Goal: Task Accomplishment & Management: Complete application form

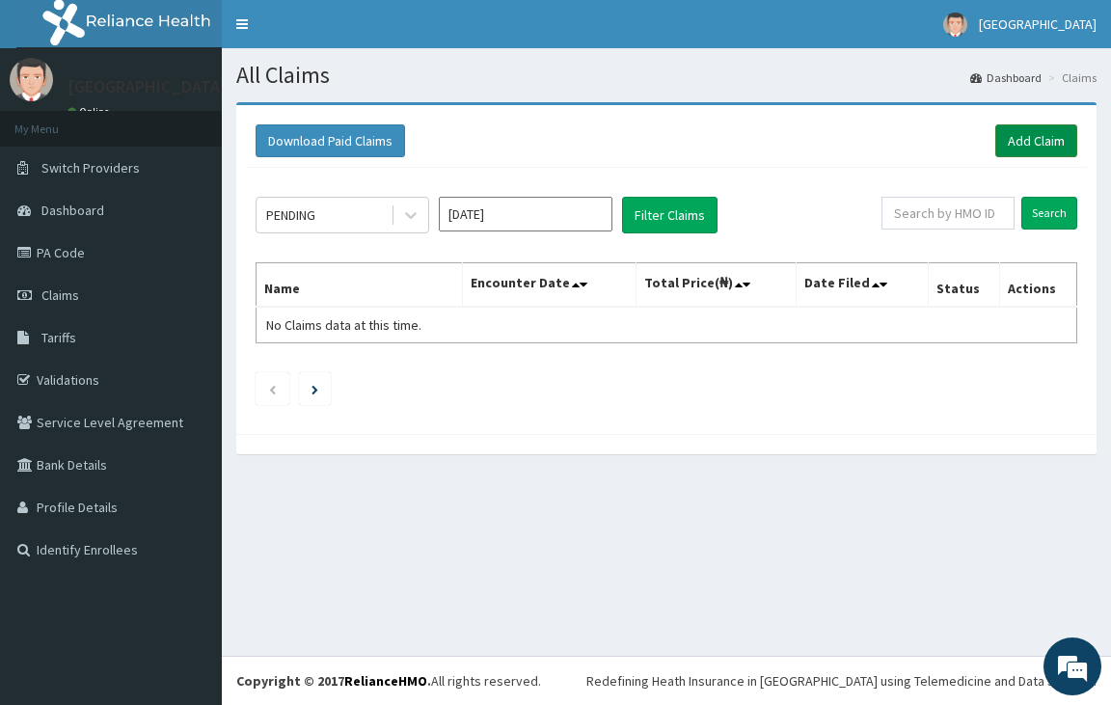
click at [1035, 143] on link "Add Claim" at bounding box center [1036, 140] width 82 height 33
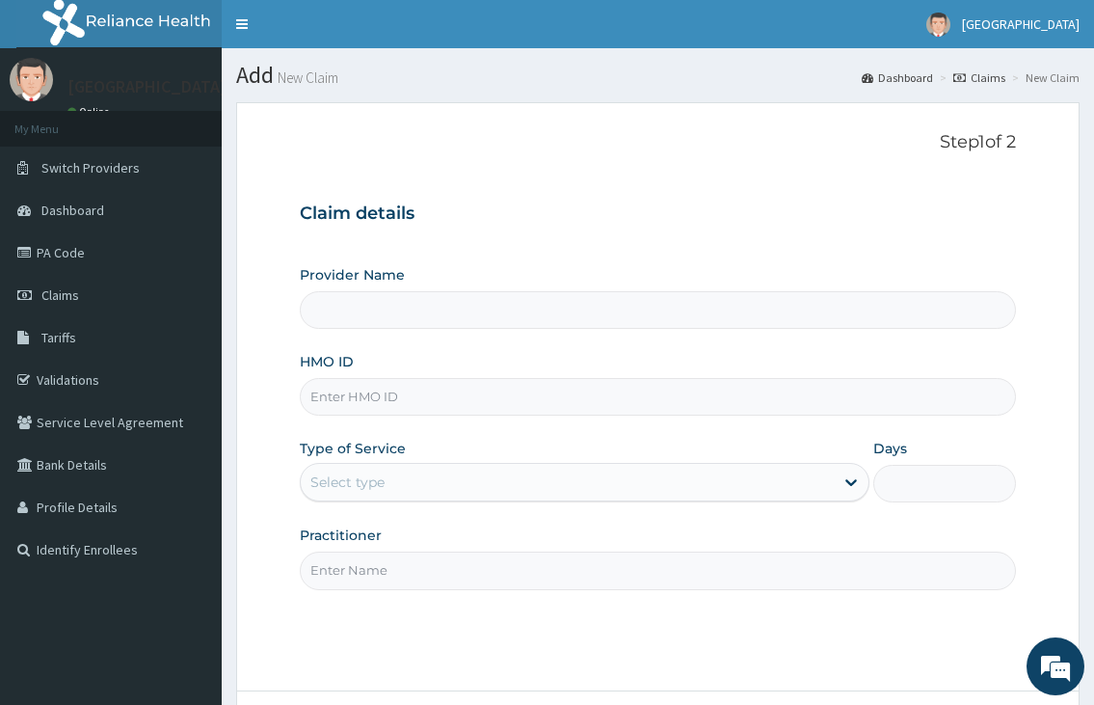
type input "[GEOGRAPHIC_DATA]"
click at [392, 406] on input "HMO ID" at bounding box center [658, 397] width 716 height 38
type input "OHT/11697/A"
click at [357, 484] on div "Select type" at bounding box center [348, 482] width 74 height 19
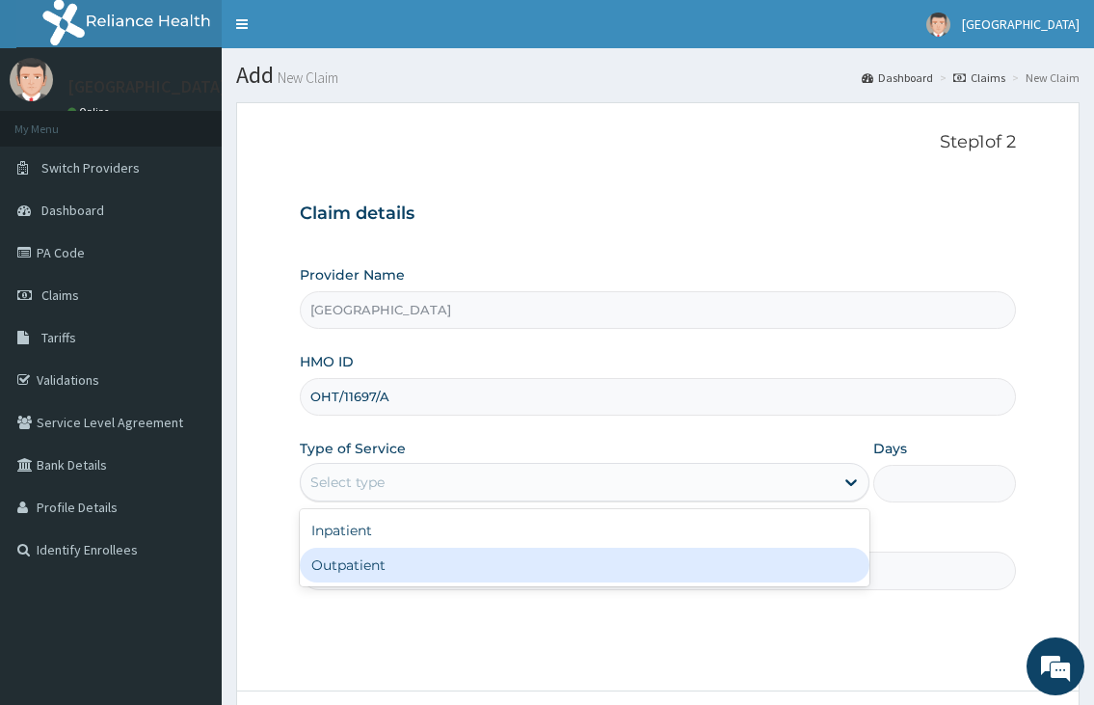
click at [362, 558] on div "Outpatient" at bounding box center [584, 565] width 569 height 35
type input "1"
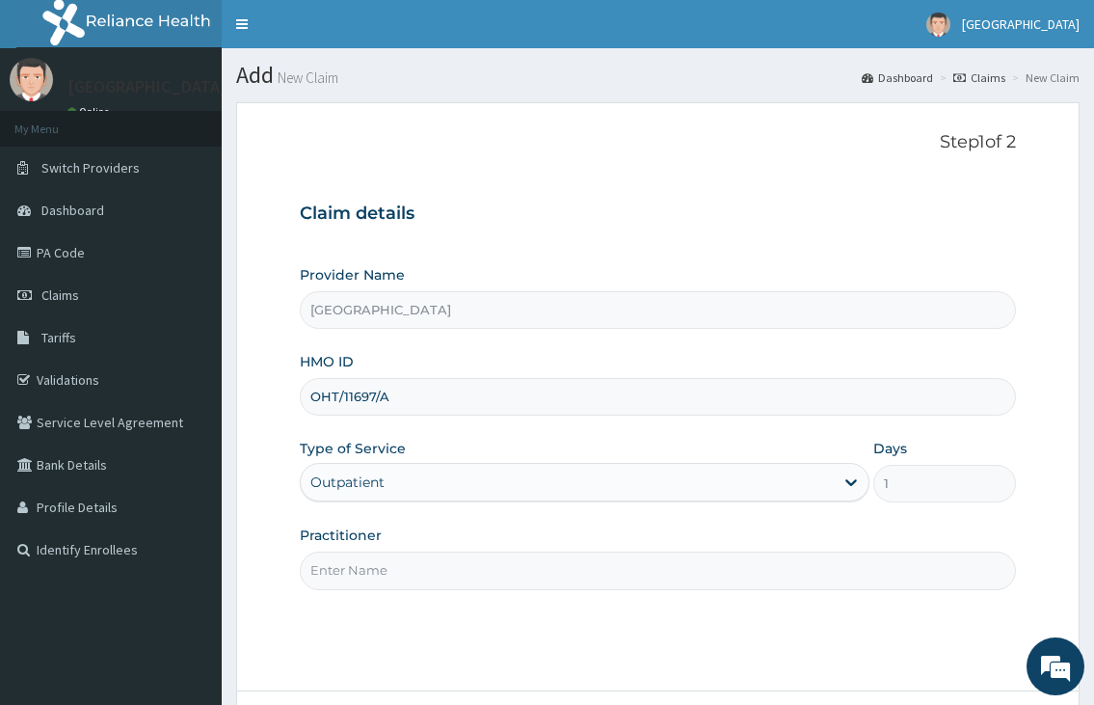
click at [362, 574] on input "Practitioner" at bounding box center [658, 571] width 716 height 38
type input "DR.NKOR"
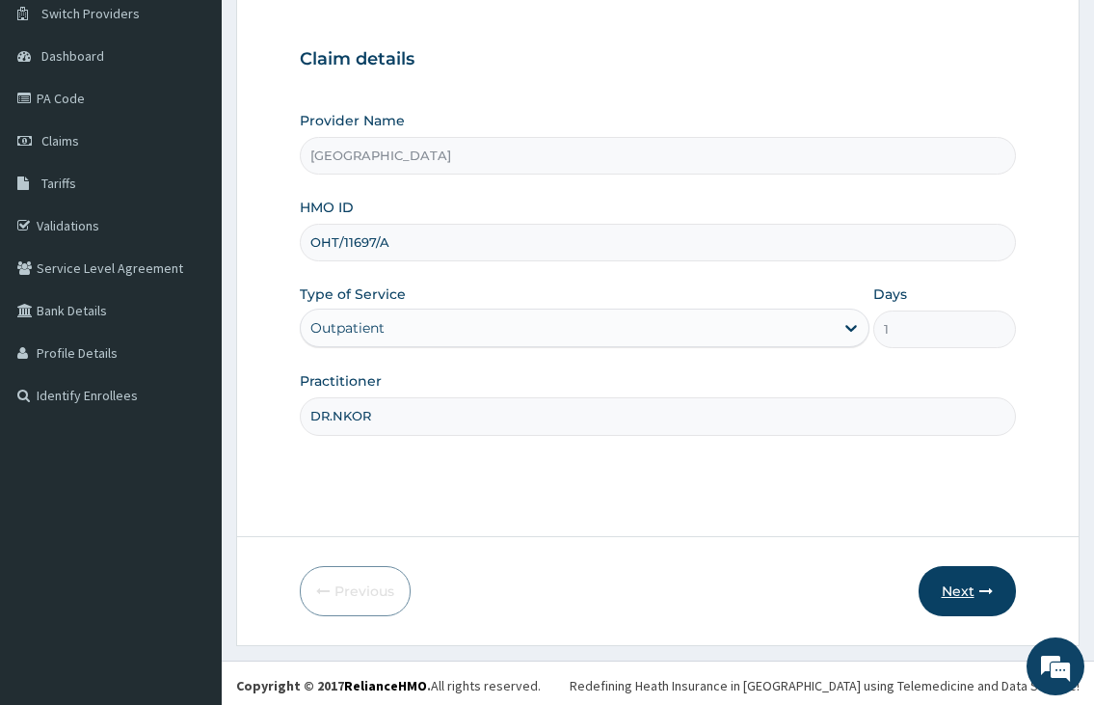
scroll to position [159, 0]
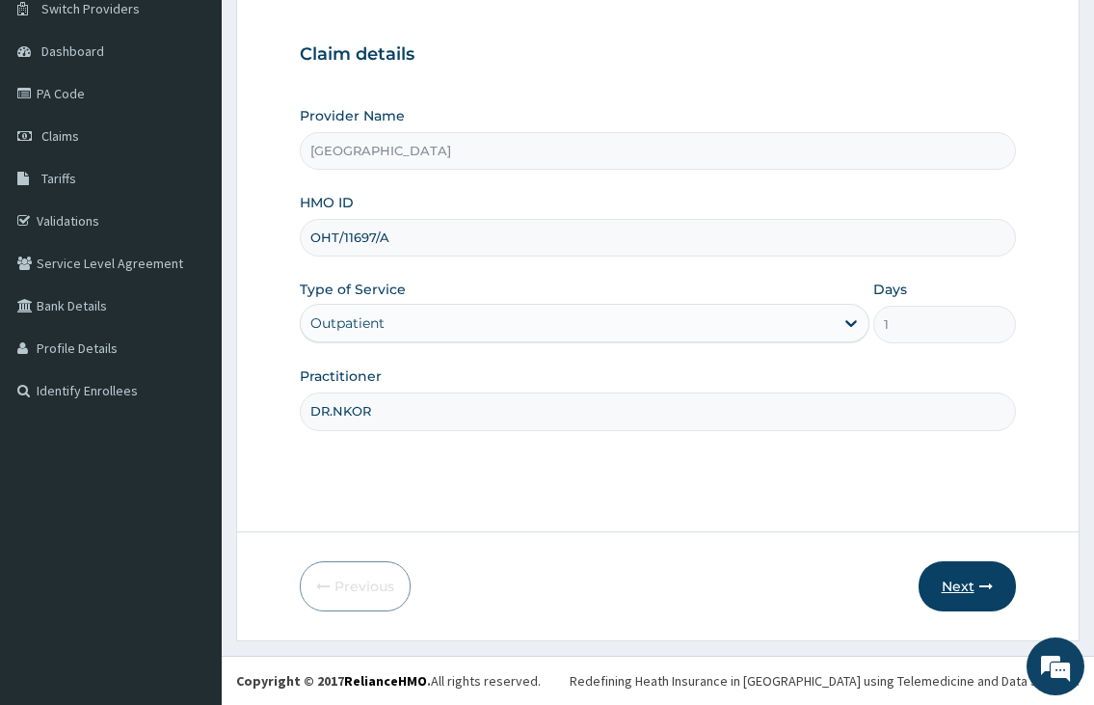
click at [973, 601] on button "Next" at bounding box center [967, 586] width 97 height 50
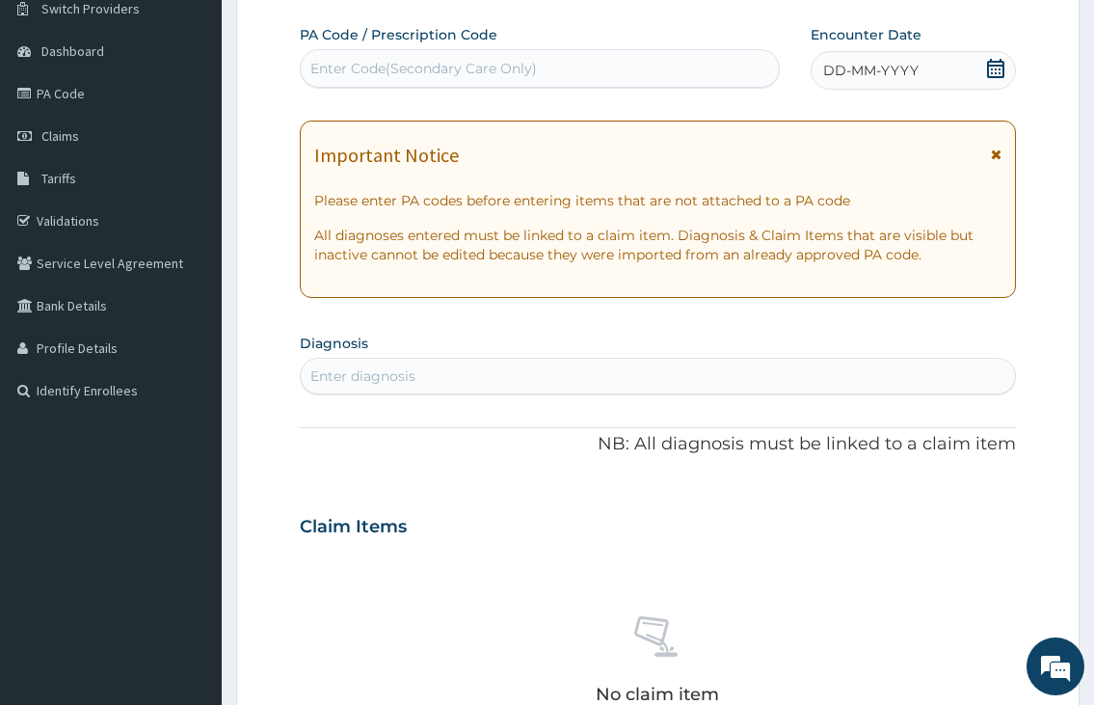
click at [992, 76] on icon at bounding box center [995, 68] width 17 height 19
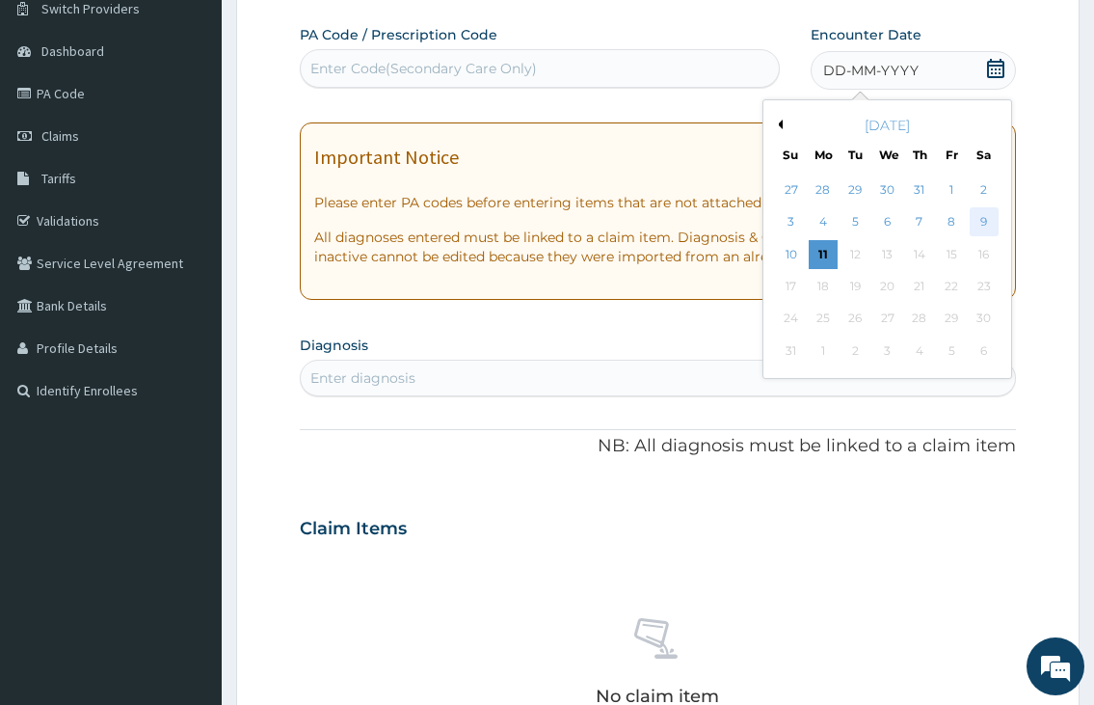
click at [980, 224] on div "9" at bounding box center [983, 222] width 29 height 29
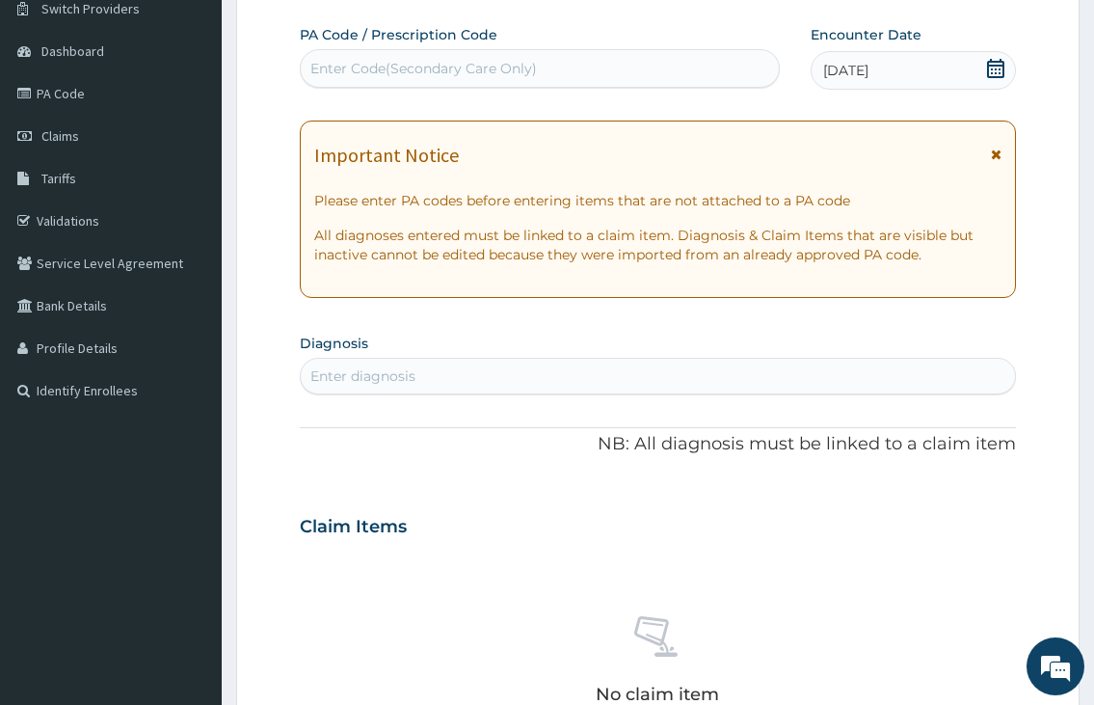
click at [525, 380] on div "Enter diagnosis" at bounding box center [658, 376] width 714 height 31
type input "[MEDICAL_DATA]"
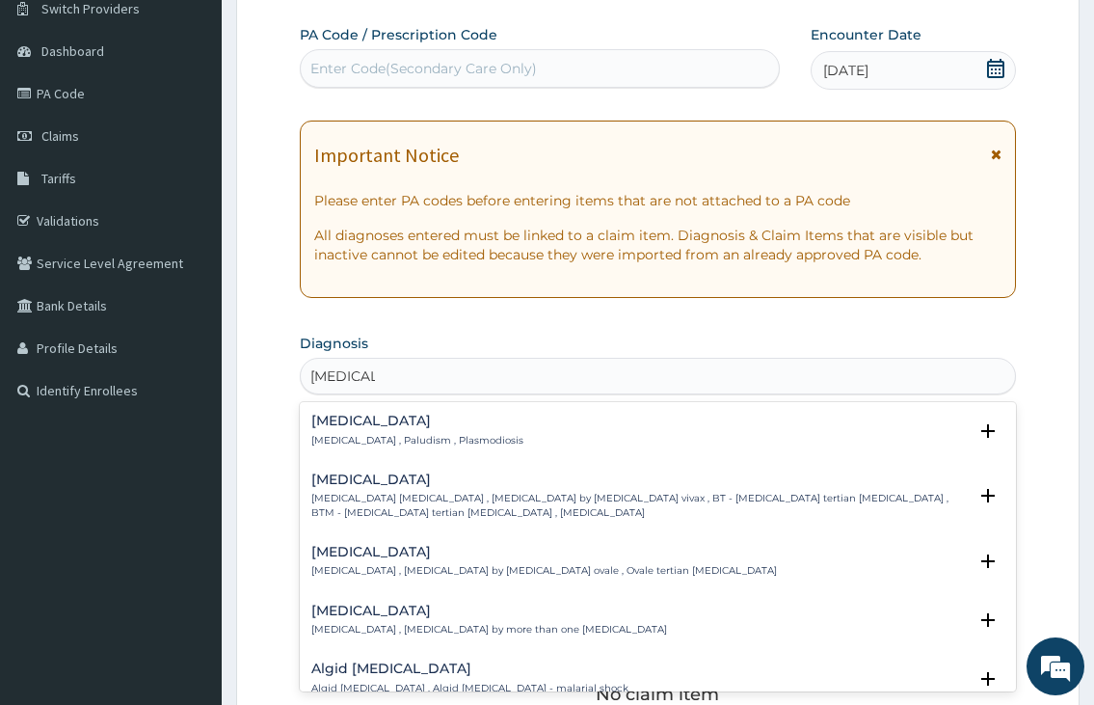
click at [353, 426] on h4 "[MEDICAL_DATA]" at bounding box center [417, 421] width 212 height 14
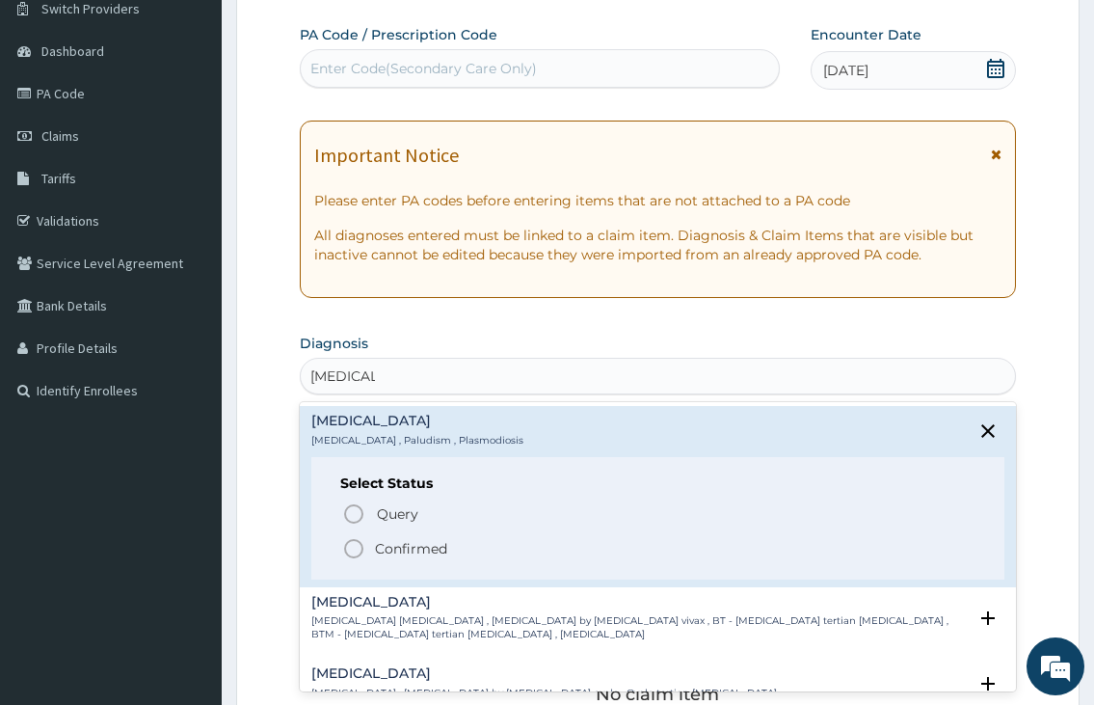
click at [351, 552] on icon "status option filled" at bounding box center [353, 548] width 23 height 23
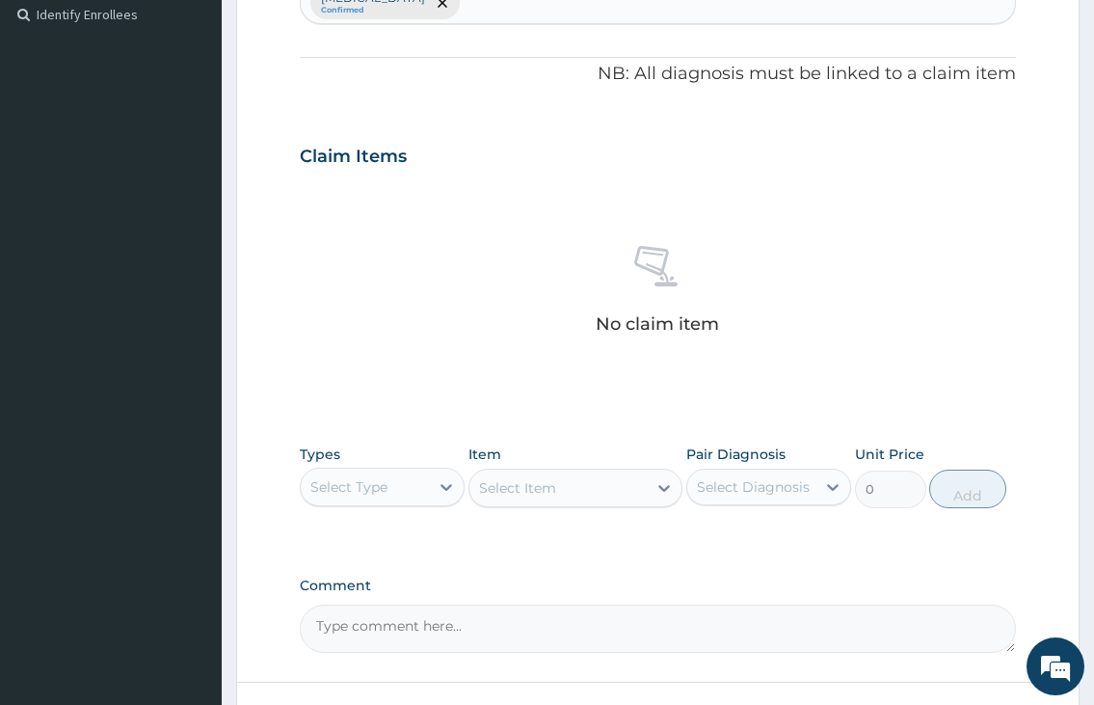
scroll to position [545, 0]
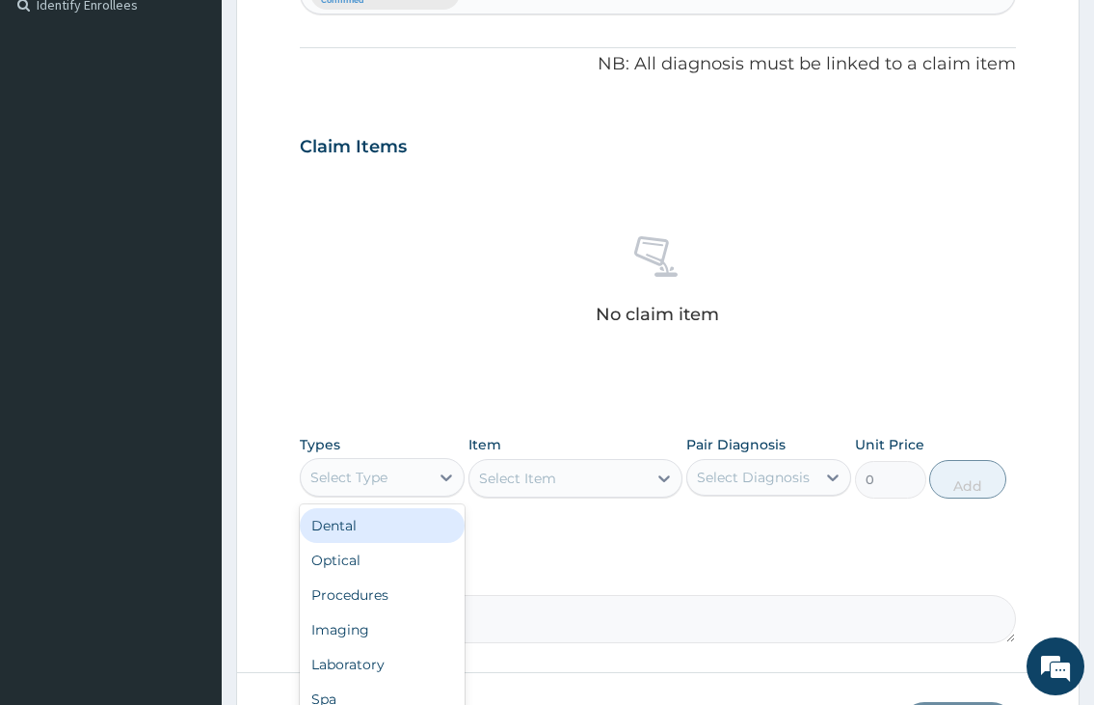
click at [342, 490] on div "Select Type" at bounding box center [365, 477] width 128 height 31
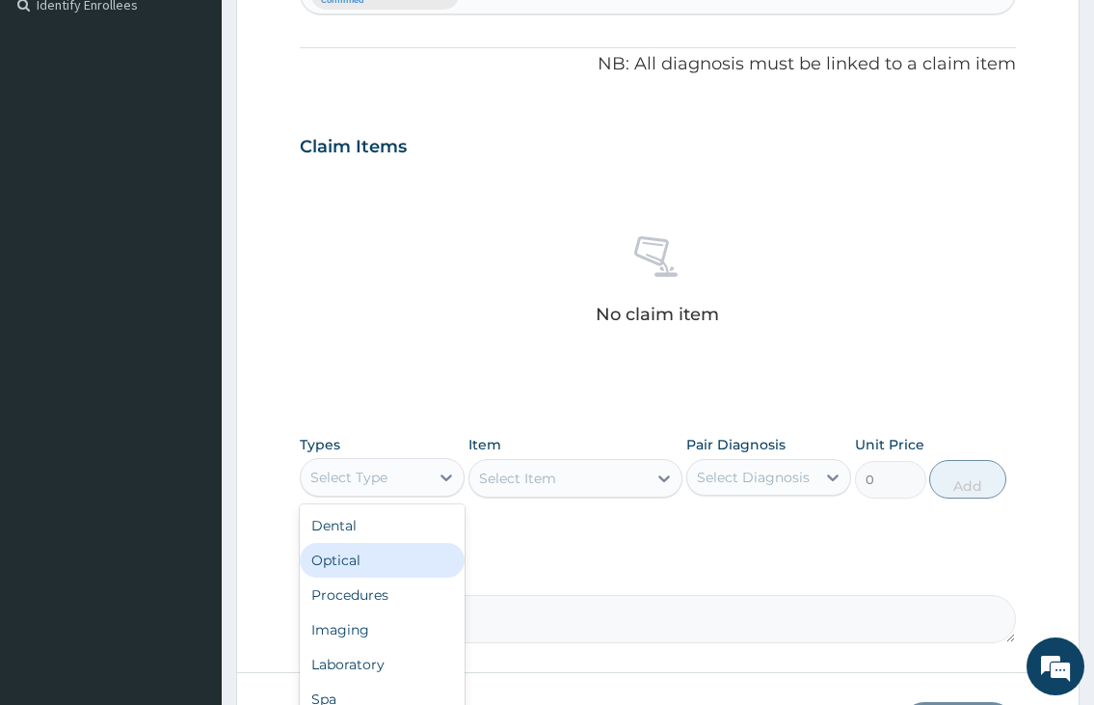
scroll to position [66, 0]
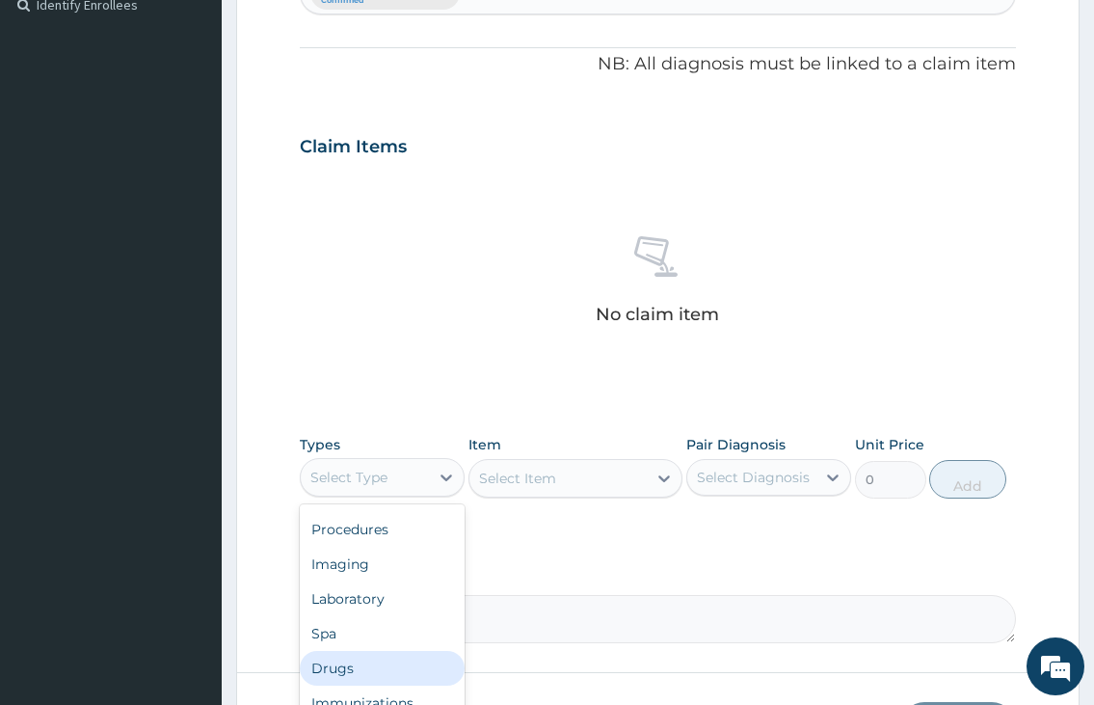
click at [338, 661] on div "Drugs" at bounding box center [382, 668] width 165 height 35
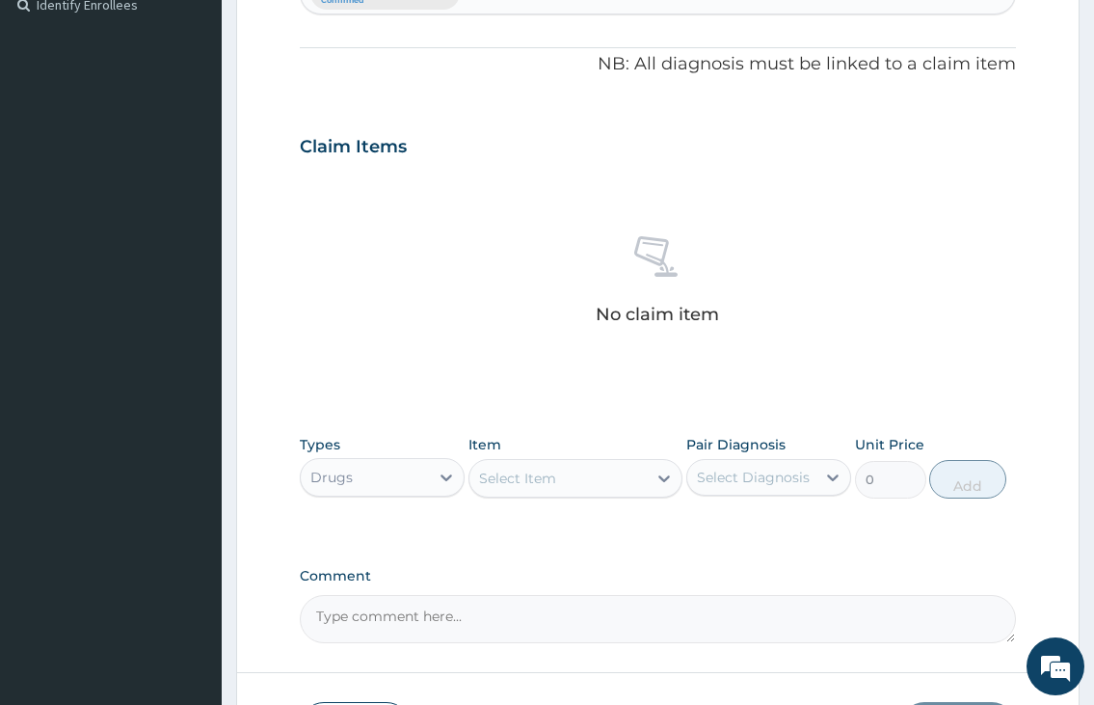
click at [538, 473] on div "Select Item" at bounding box center [517, 478] width 77 height 19
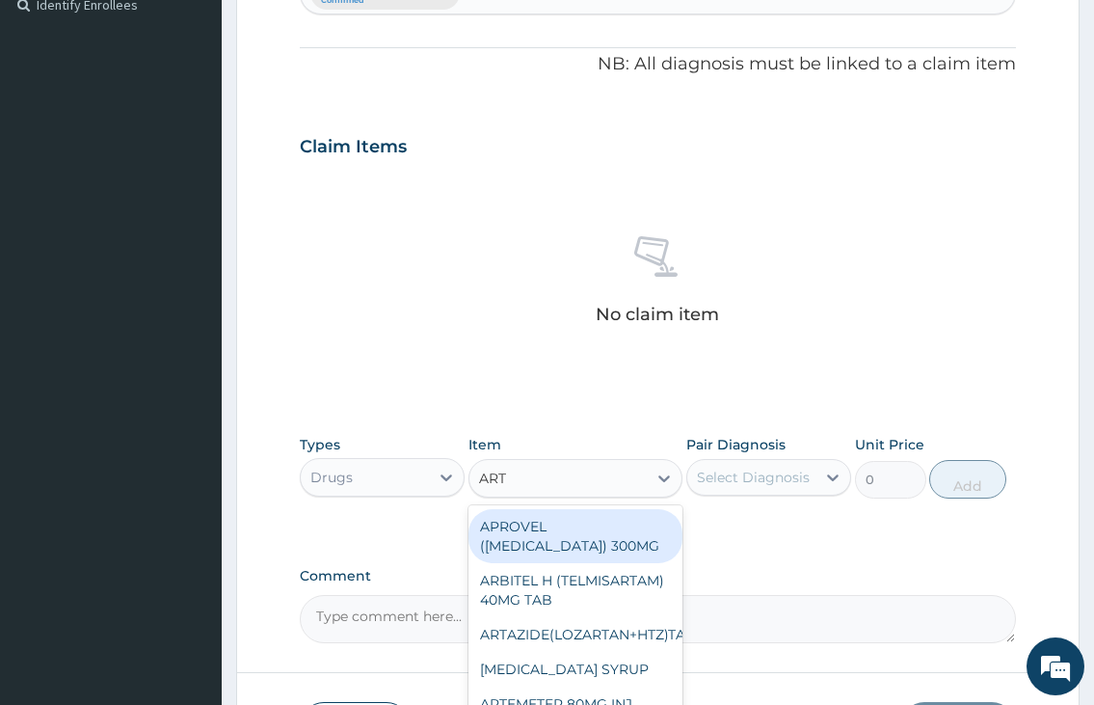
type input "ARTE"
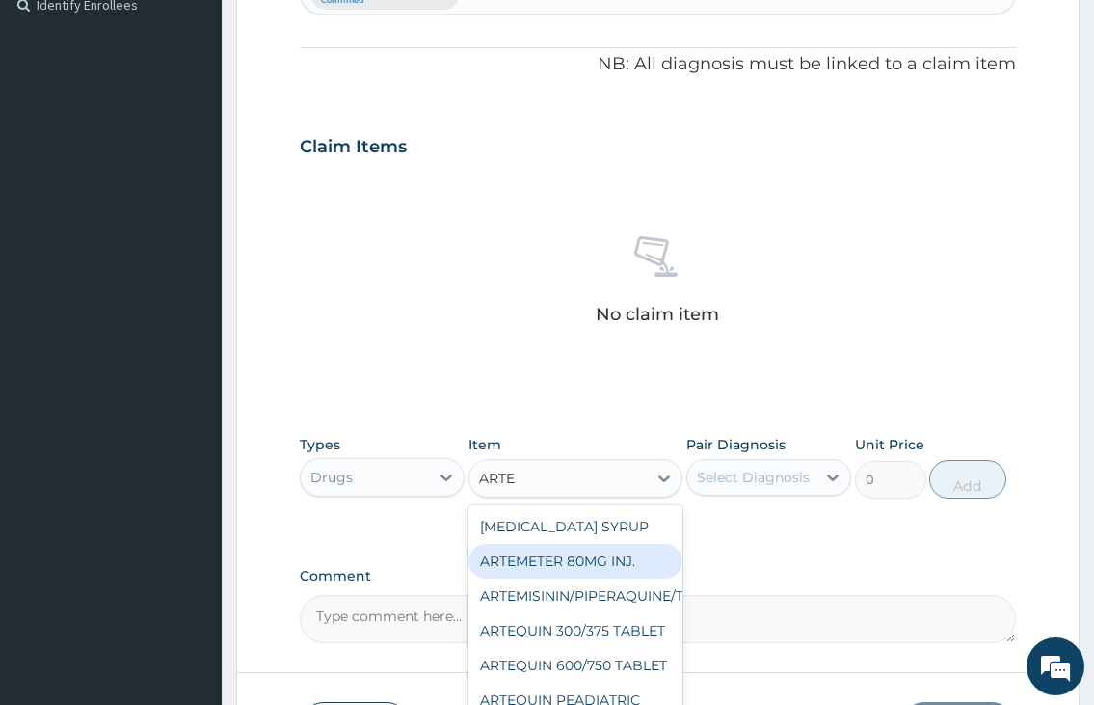
click at [573, 554] on div "ARTEMETER 80MG INJ." at bounding box center [576, 561] width 215 height 35
type input "350"
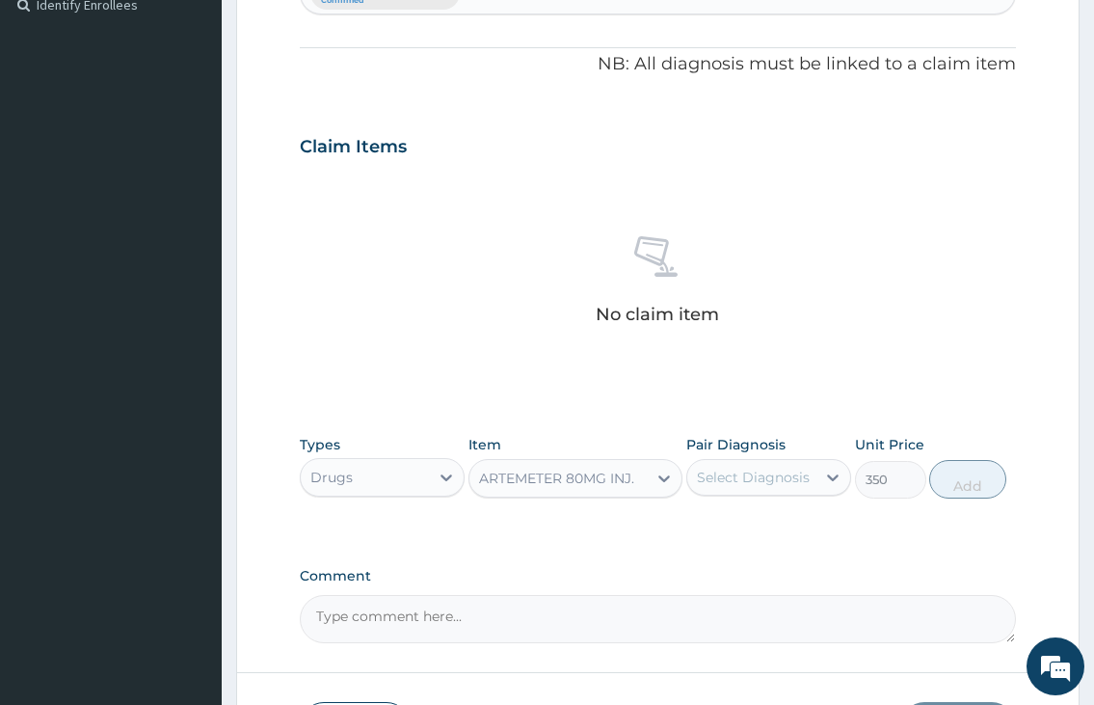
click at [787, 487] on div "Select Diagnosis" at bounding box center [752, 477] width 128 height 31
click at [778, 533] on div "[MEDICAL_DATA]" at bounding box center [769, 527] width 165 height 40
checkbox input "true"
click at [961, 483] on button "Add" at bounding box center [968, 479] width 77 height 39
type input "0"
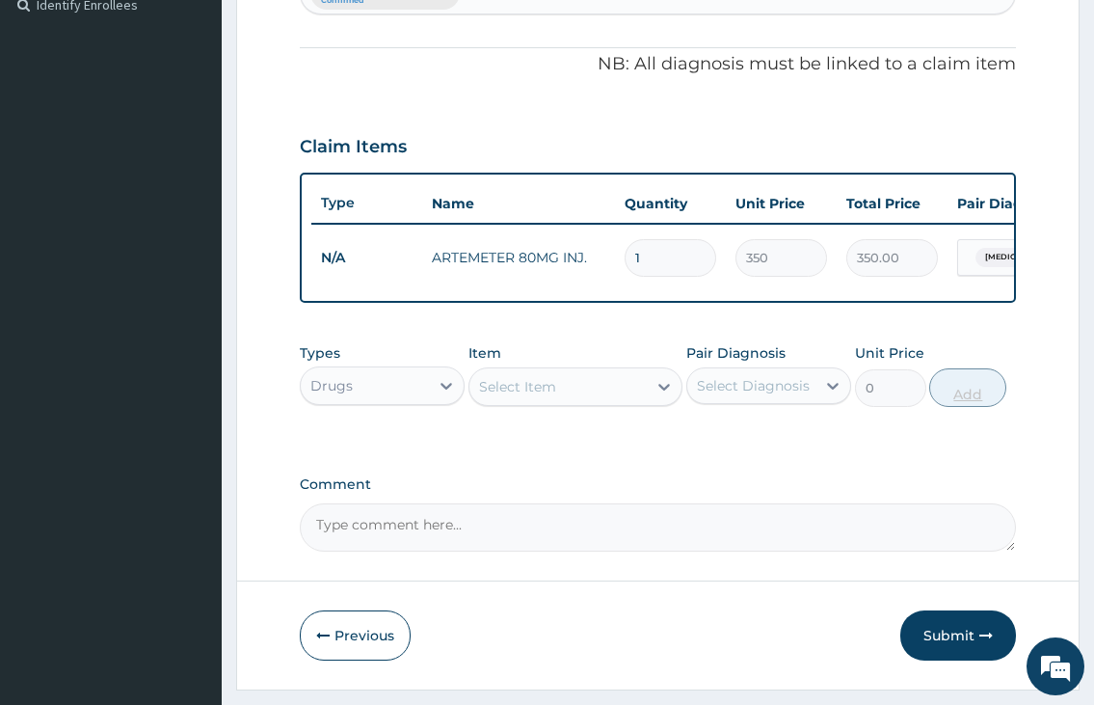
type input "0.00"
type input "6"
type input "2100.00"
type input "6"
click at [581, 402] on div "Select Item" at bounding box center [559, 386] width 178 height 31
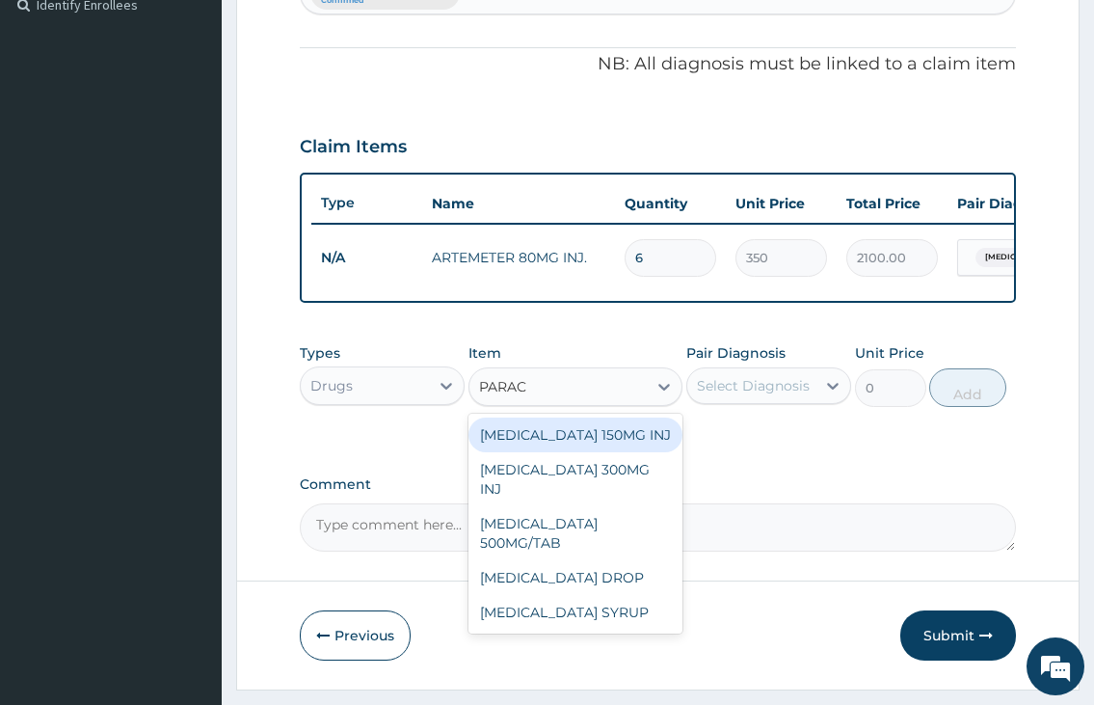
type input "PARACE"
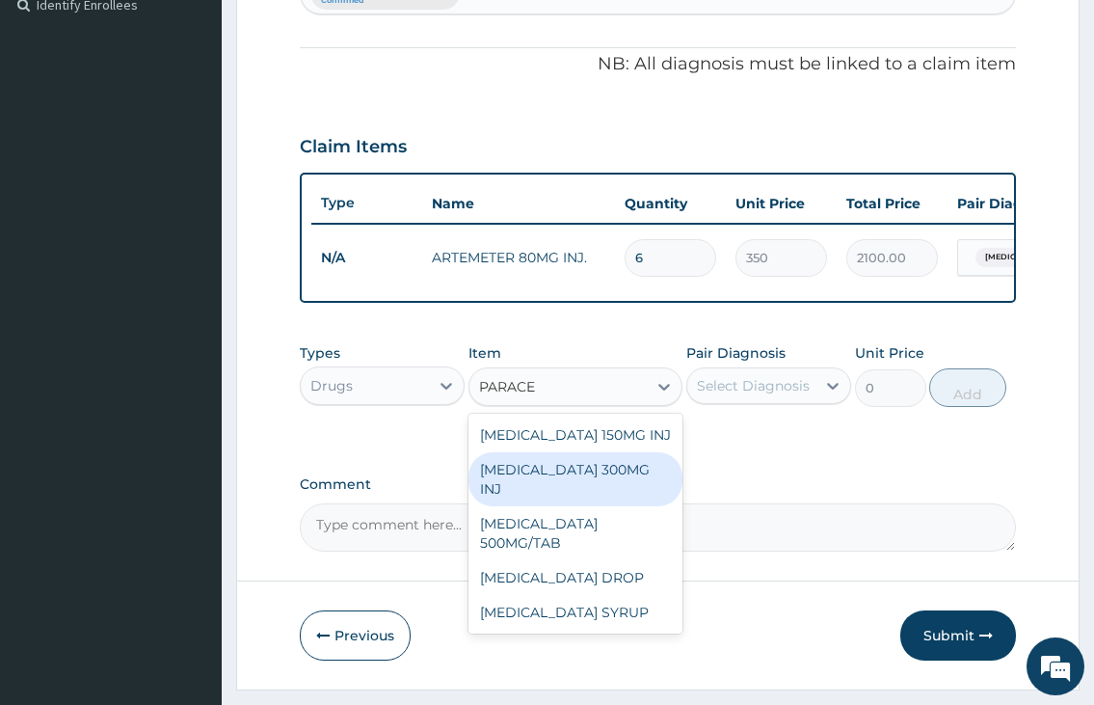
click at [610, 481] on div "[MEDICAL_DATA] 300MG INJ" at bounding box center [576, 479] width 215 height 54
type input "500"
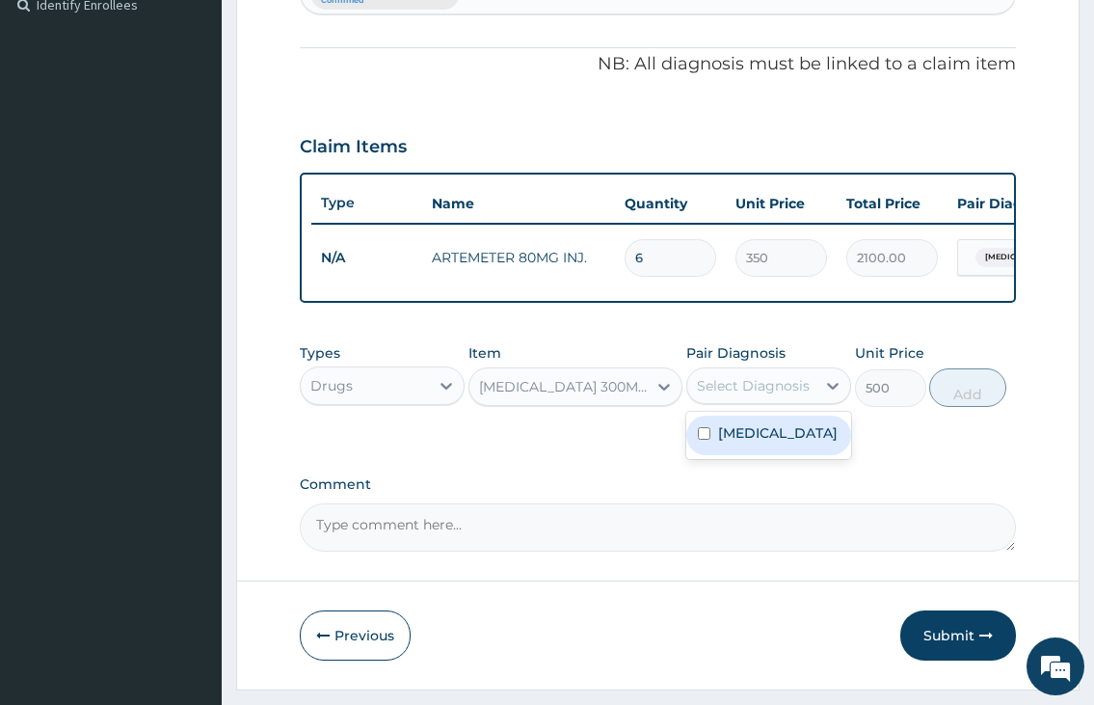
click at [777, 395] on div "Select Diagnosis" at bounding box center [753, 385] width 113 height 19
click at [775, 450] on div "[MEDICAL_DATA]" at bounding box center [769, 436] width 165 height 40
checkbox input "true"
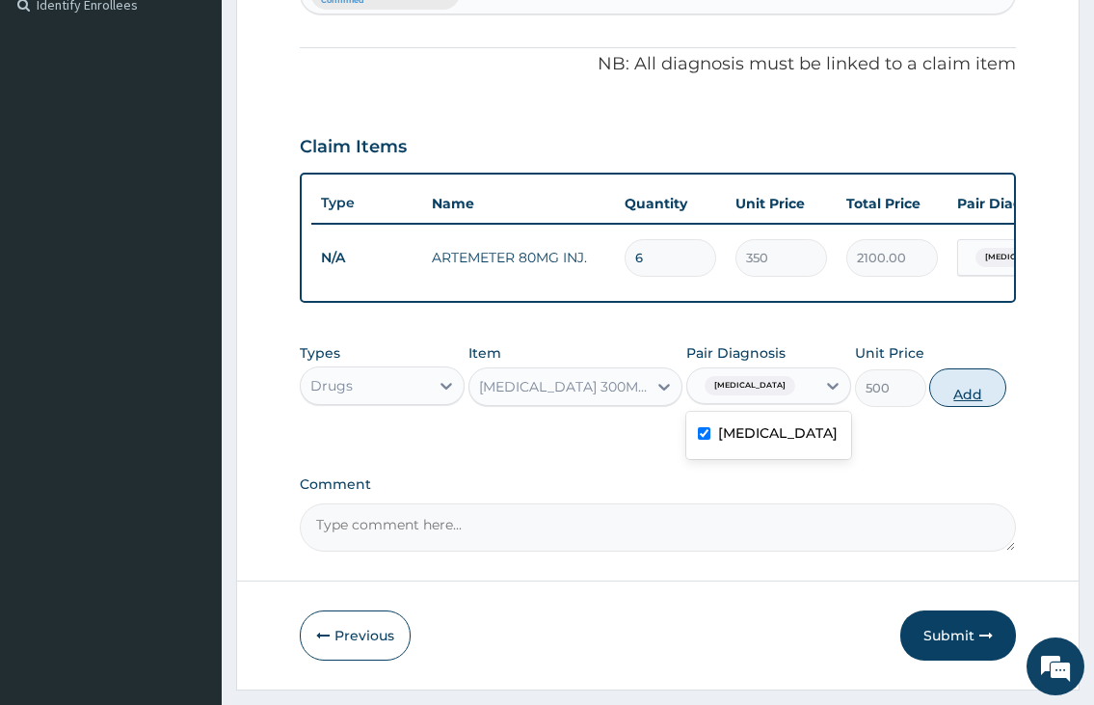
click at [959, 395] on button "Add" at bounding box center [968, 387] width 77 height 39
type input "0"
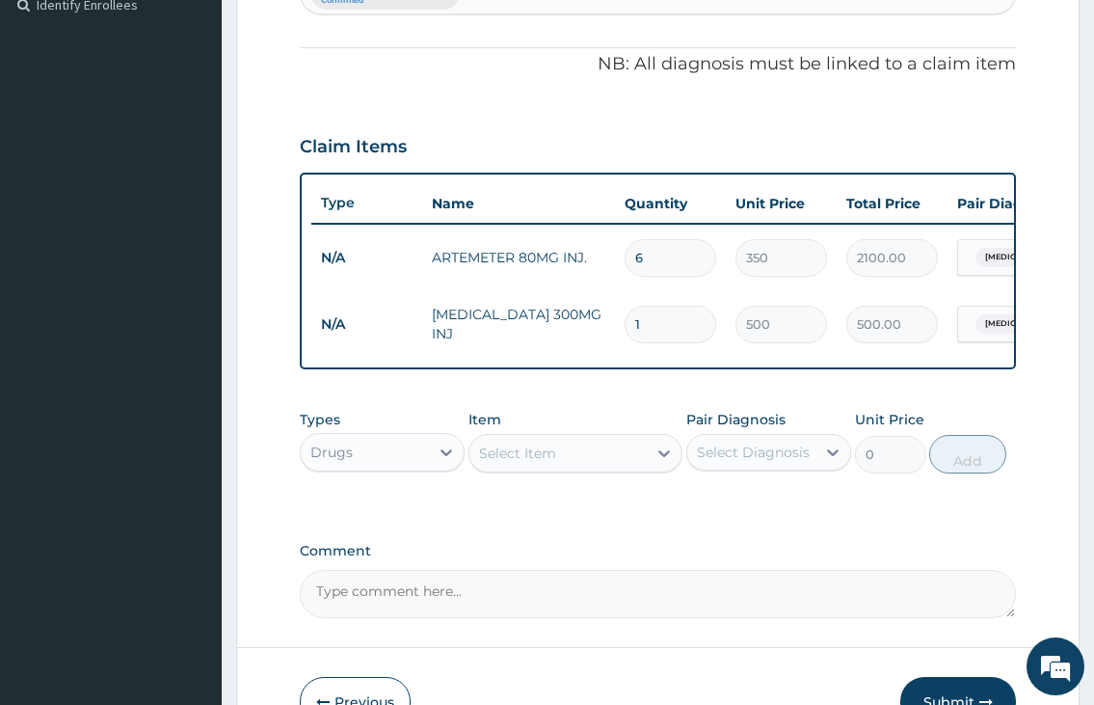
type input "0.00"
type input "2"
type input "1000.00"
type input "2"
click at [609, 469] on div "Select Item" at bounding box center [559, 453] width 178 height 31
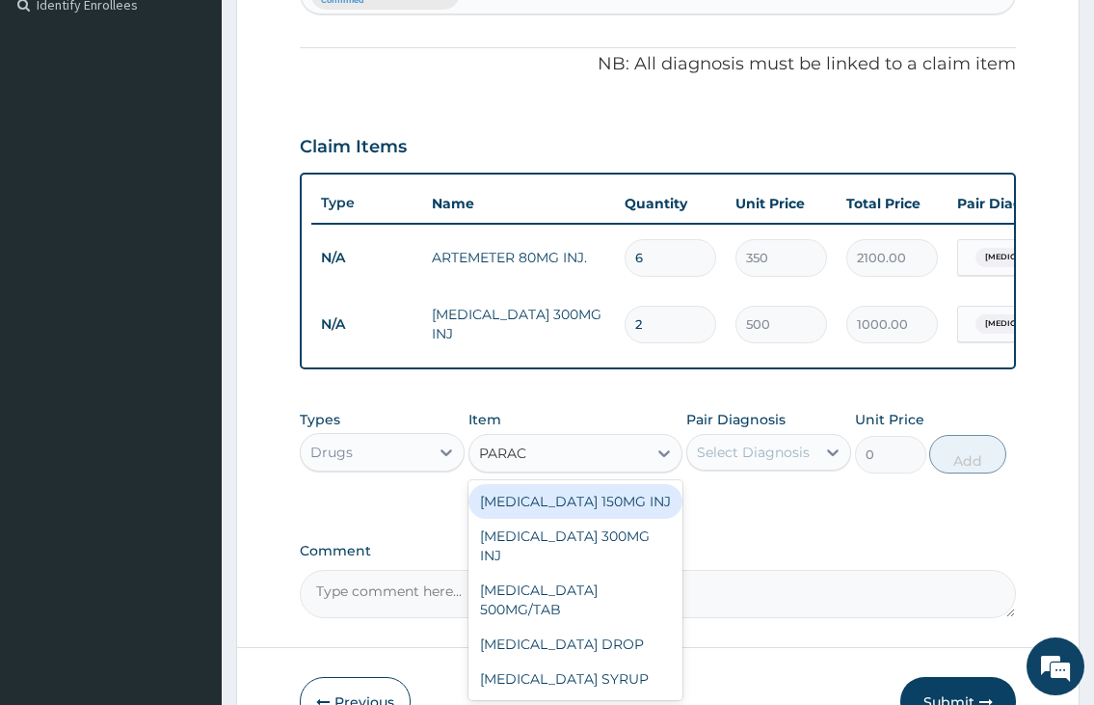
type input "PARACE"
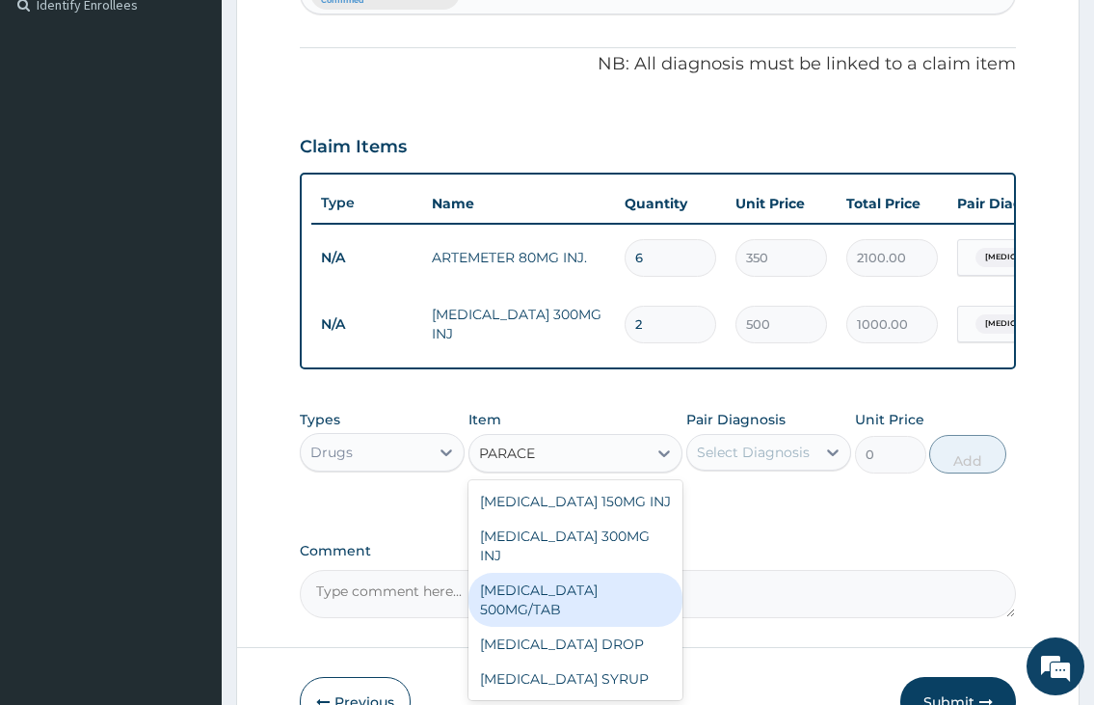
click at [625, 587] on div "[MEDICAL_DATA] 500MG/TAB" at bounding box center [576, 600] width 215 height 54
type input "50"
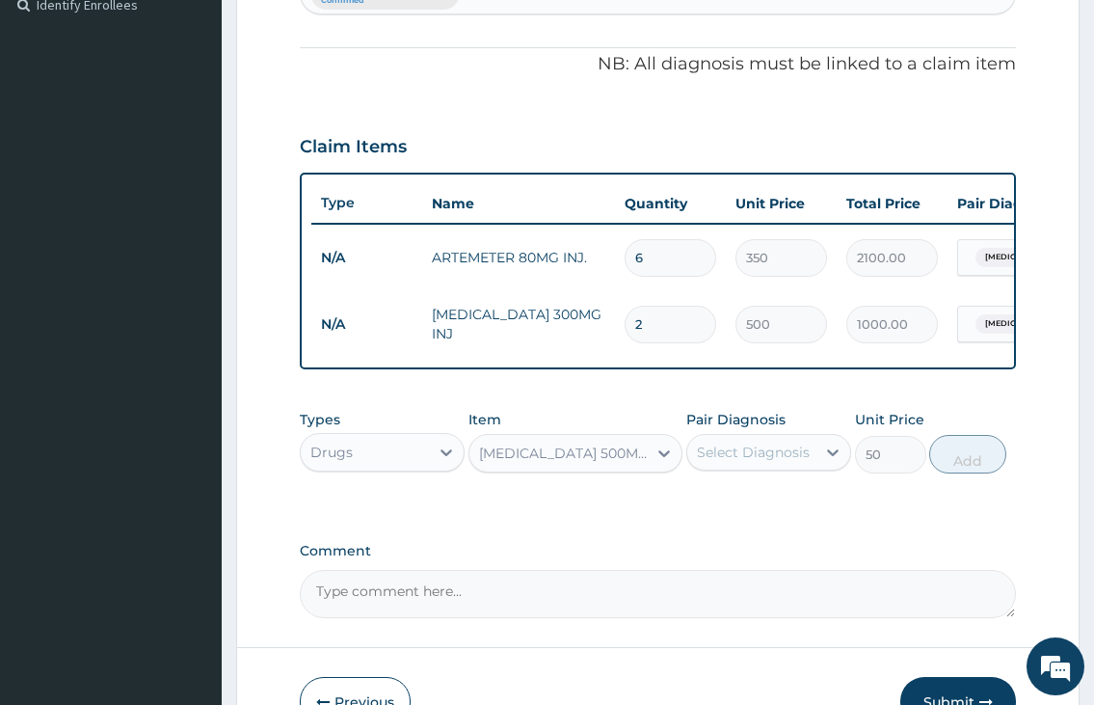
click at [739, 454] on div "Select Diagnosis" at bounding box center [752, 452] width 128 height 31
click at [738, 522] on div "[MEDICAL_DATA]" at bounding box center [769, 502] width 165 height 40
checkbox input "true"
click at [966, 473] on button "Add" at bounding box center [968, 454] width 77 height 39
type input "0"
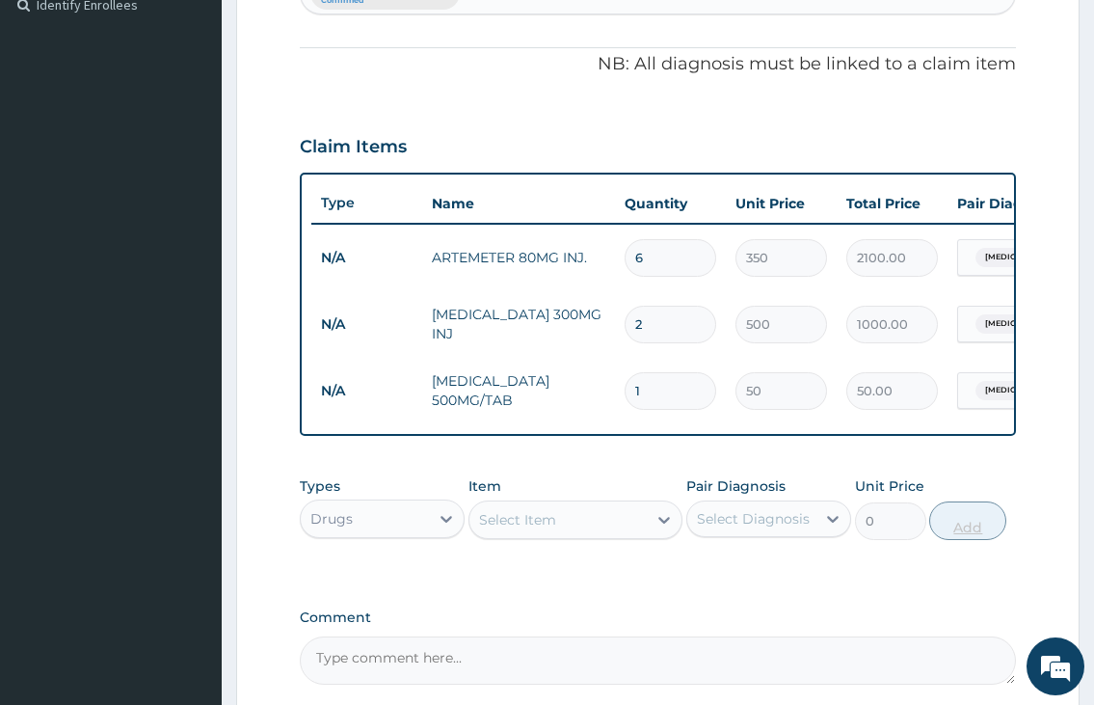
type input "18"
type input "900.00"
type input "18"
click at [373, 534] on div "Drugs" at bounding box center [365, 518] width 128 height 31
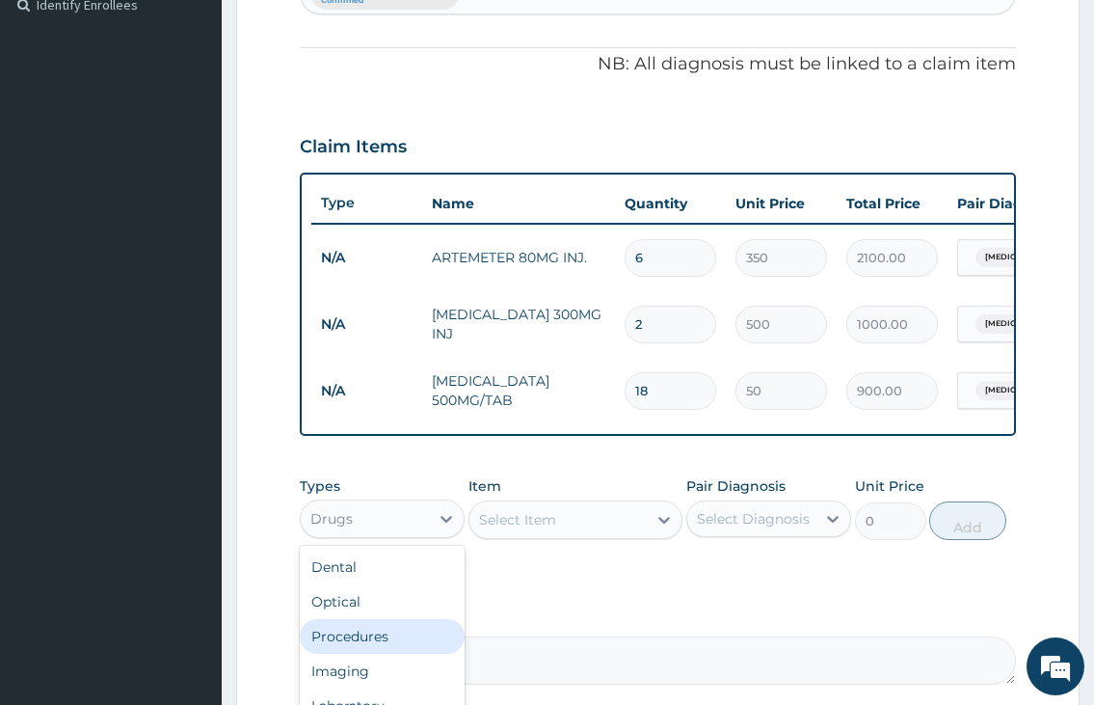
click at [364, 649] on div "Procedures" at bounding box center [382, 636] width 165 height 35
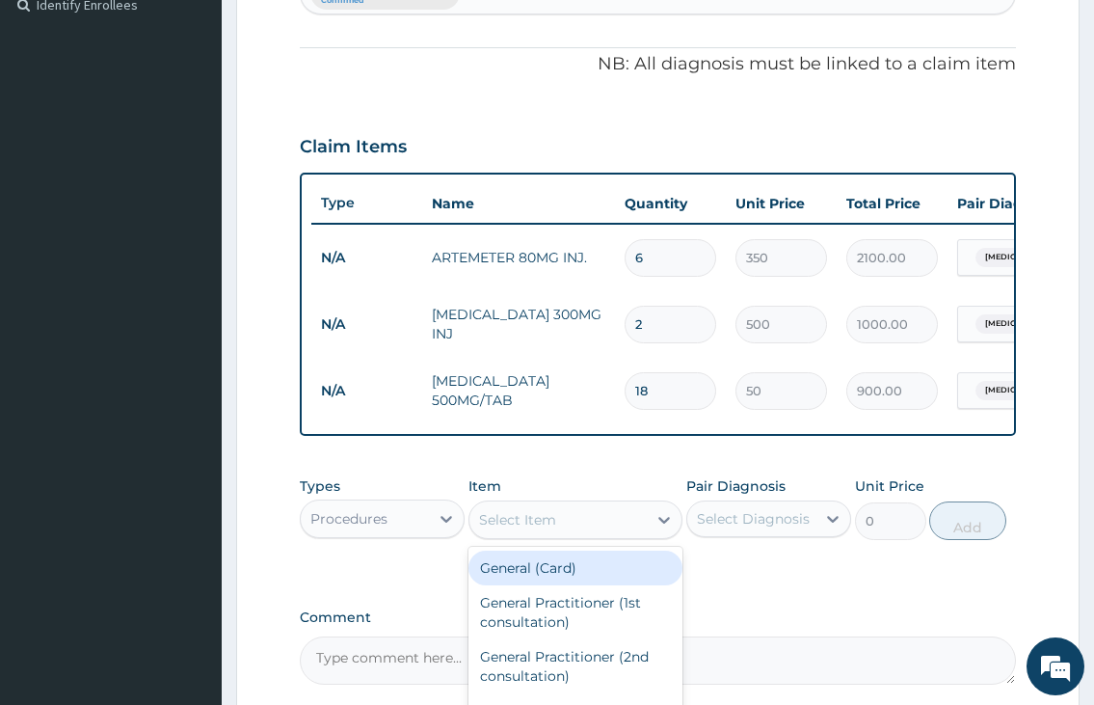
click at [558, 535] on div "Select Item" at bounding box center [559, 519] width 178 height 31
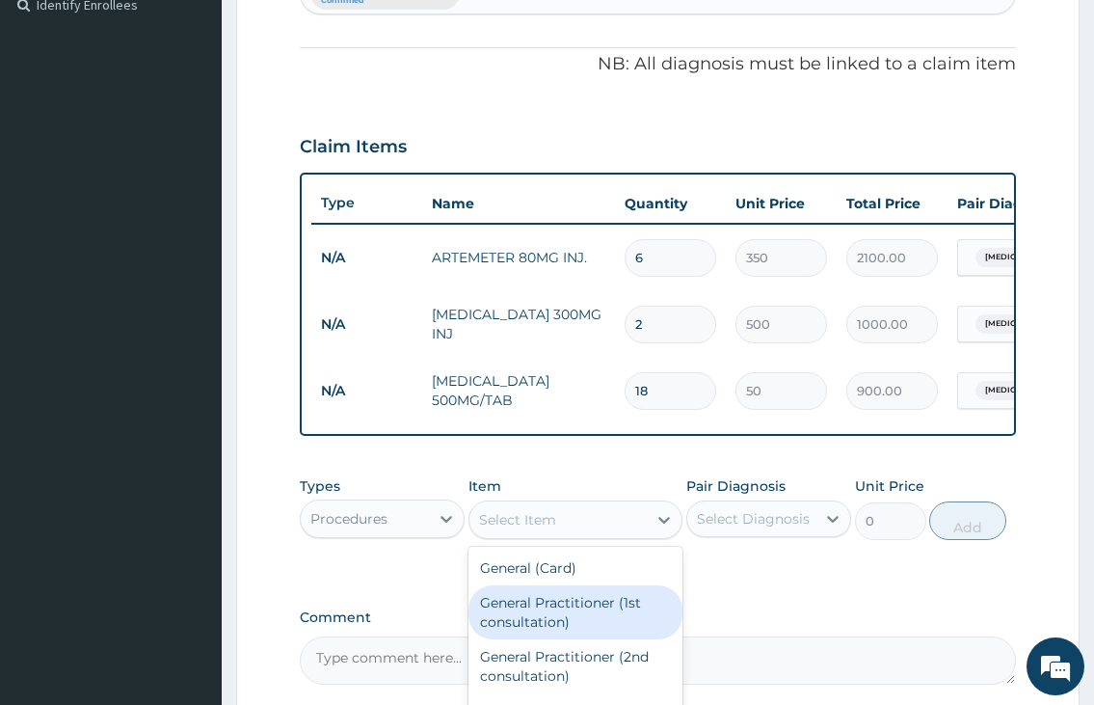
click at [536, 628] on div "General Practitioner (1st consultation)" at bounding box center [576, 612] width 215 height 54
type input "2000"
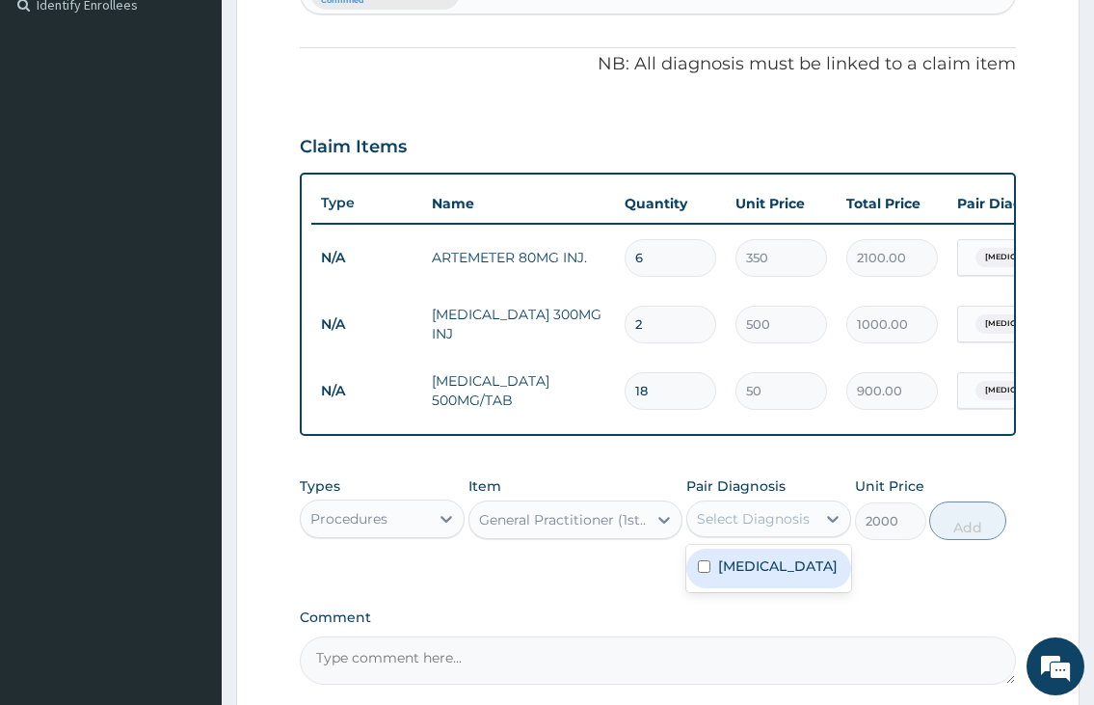
click at [800, 534] on div "Select Diagnosis" at bounding box center [752, 518] width 128 height 31
click at [782, 585] on div "[MEDICAL_DATA]" at bounding box center [769, 569] width 165 height 40
checkbox input "true"
click at [957, 540] on button "Add" at bounding box center [968, 520] width 77 height 39
type input "0"
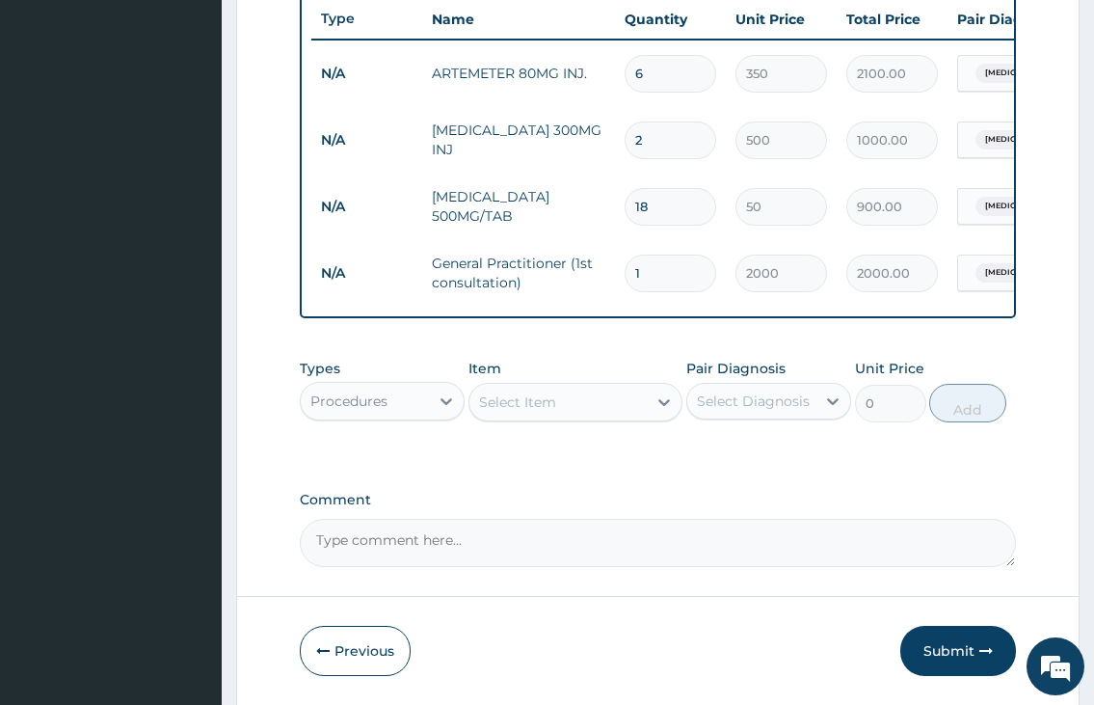
scroll to position [810, 0]
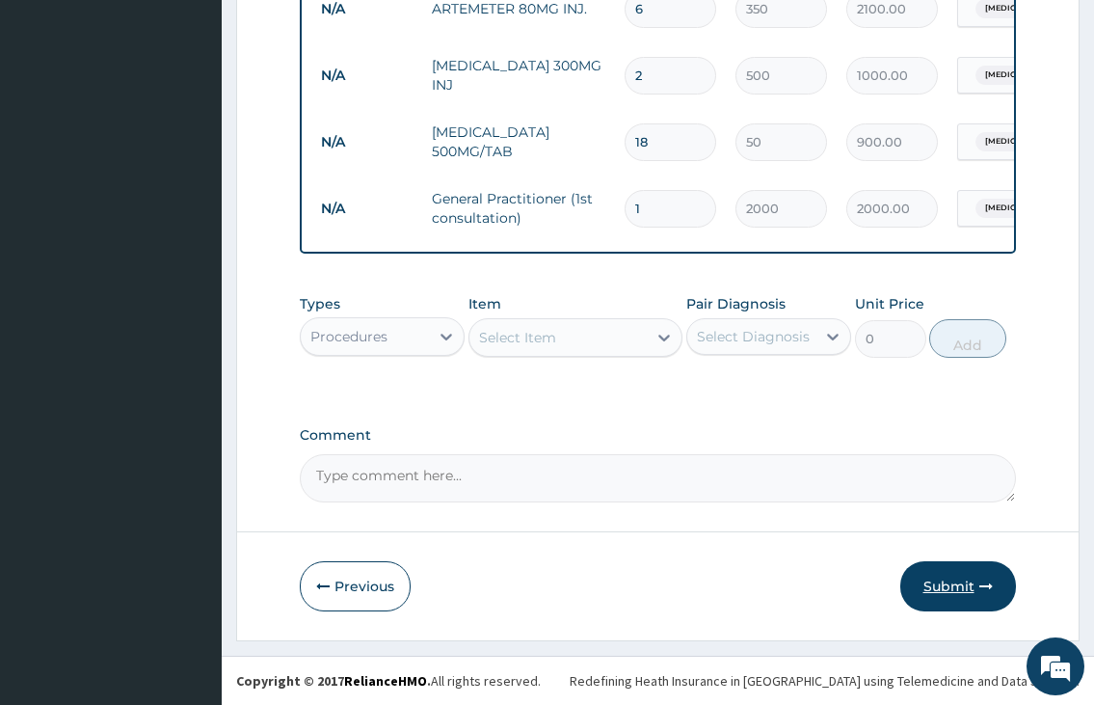
click at [958, 581] on button "Submit" at bounding box center [959, 586] width 116 height 50
